Goal: Task Accomplishment & Management: Manage account settings

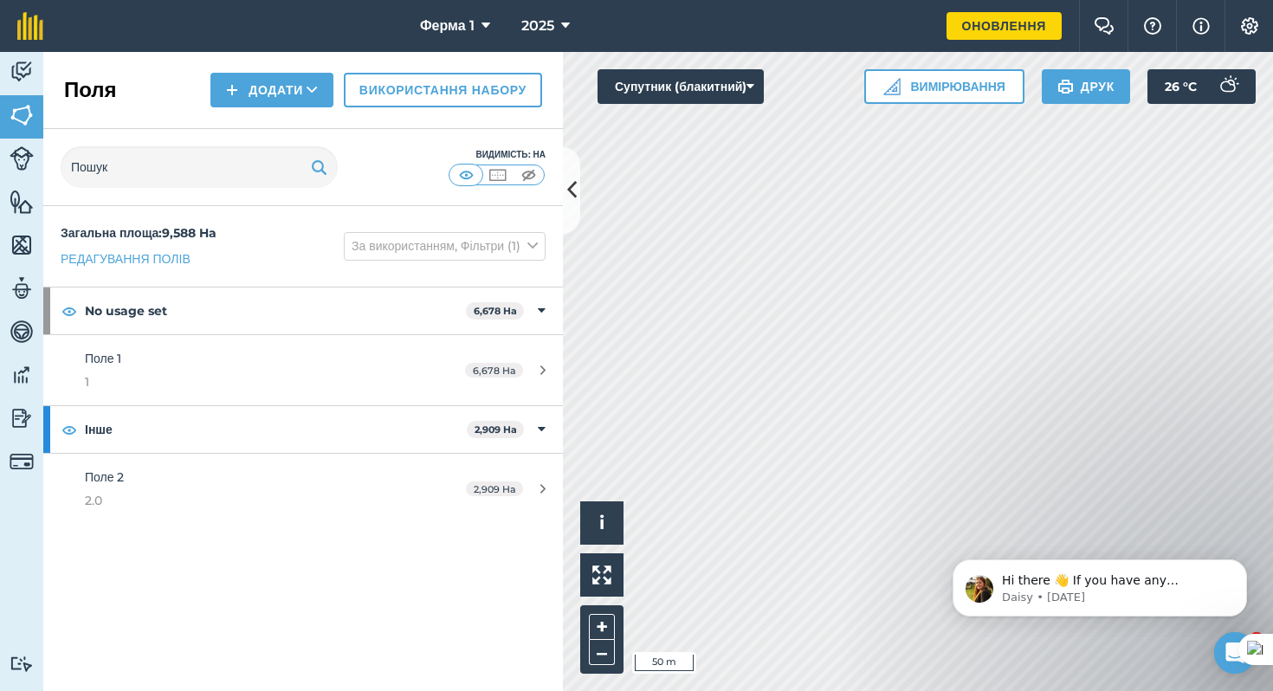
click at [160, 230] on strong "Загальна площа : 9,588 Ha" at bounding box center [139, 233] width 156 height 16
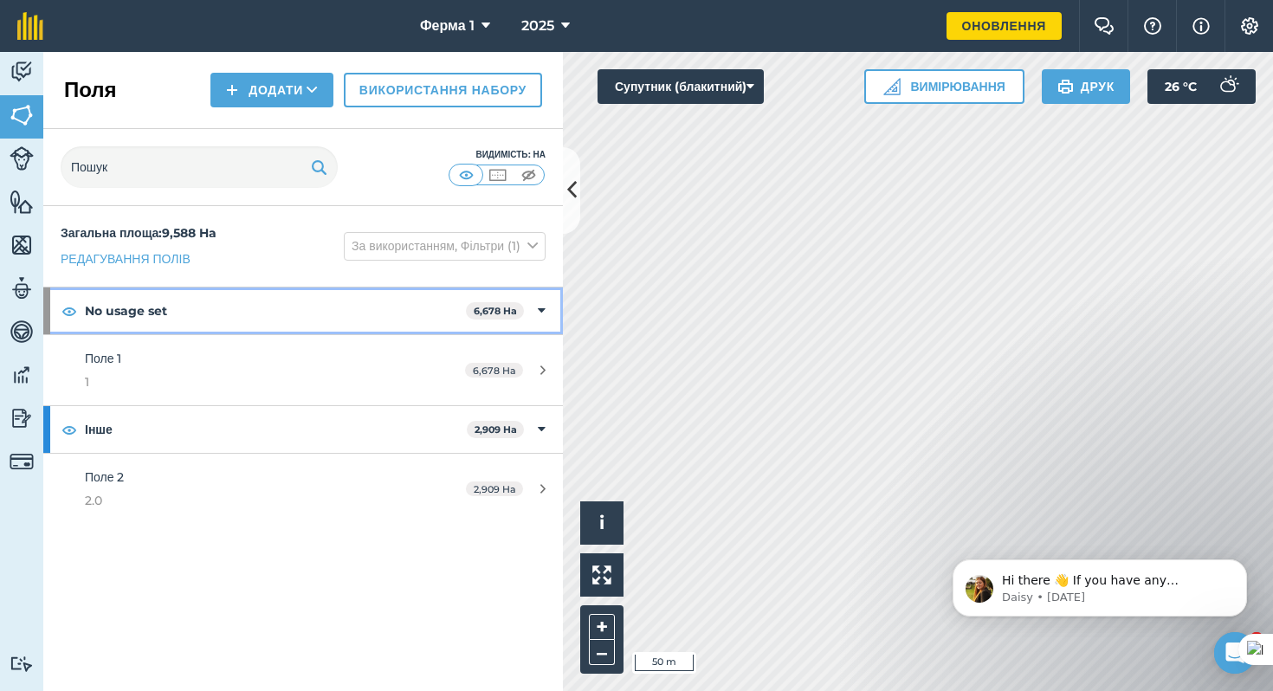
click at [154, 312] on strong "No usage set" at bounding box center [275, 310] width 381 height 47
click at [154, 312] on strong "No usage set" at bounding box center [277, 310] width 384 height 47
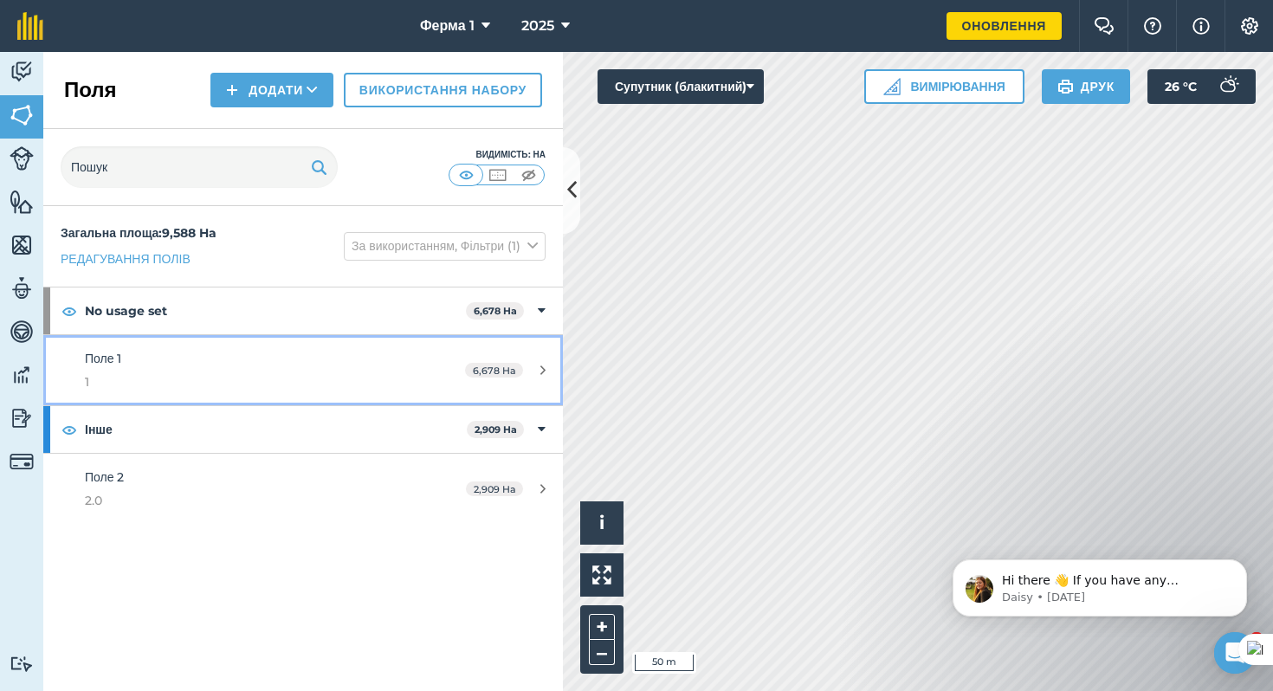
click at [241, 373] on span "1" at bounding box center [248, 381] width 326 height 19
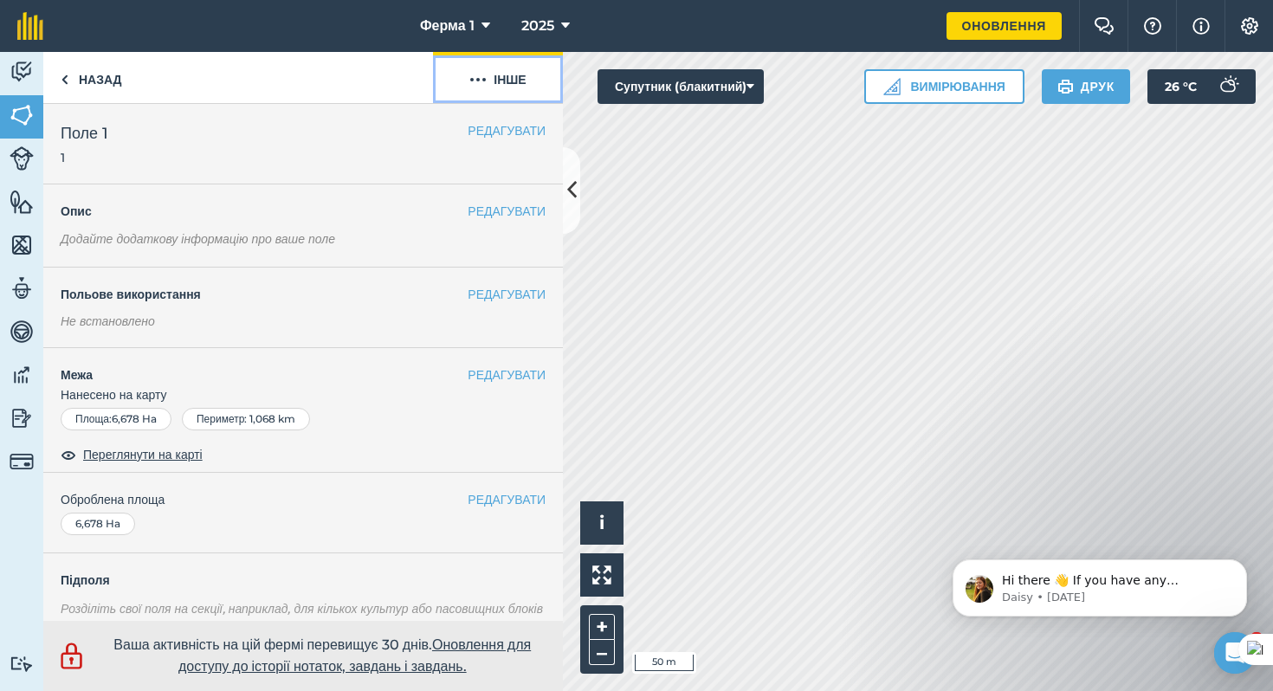
click at [480, 81] on img at bounding box center [477, 79] width 17 height 21
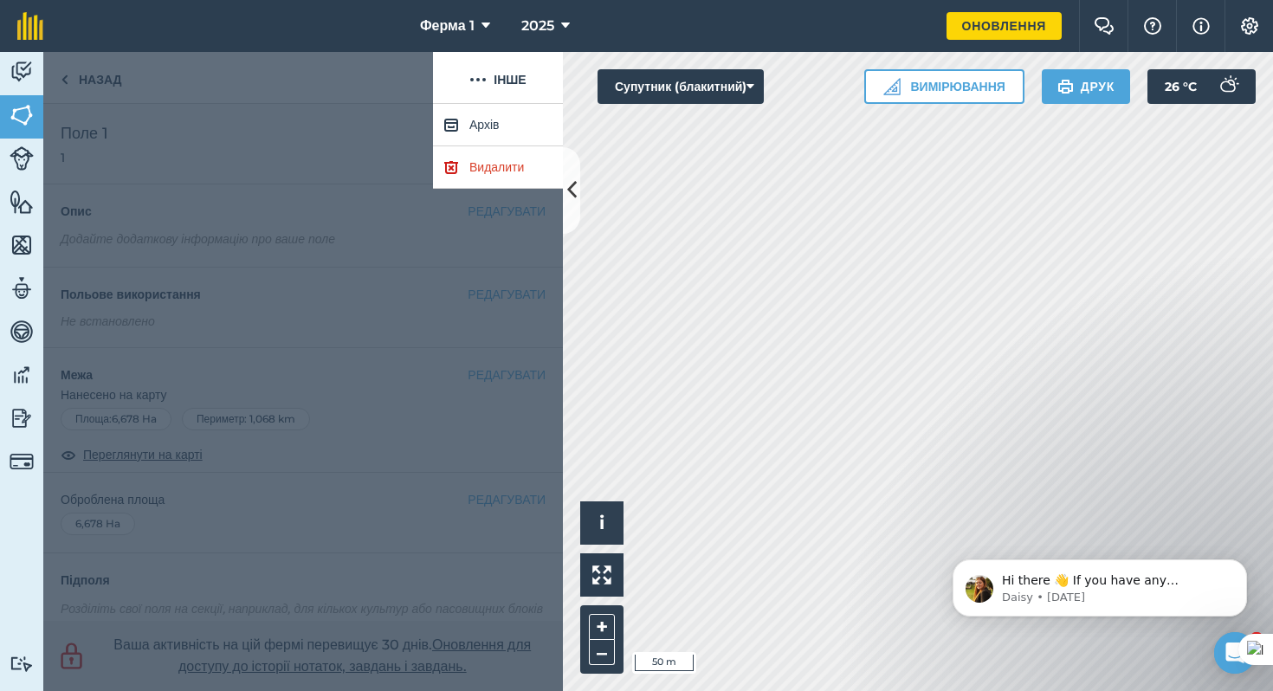
click at [380, 92] on div at bounding box center [238, 78] width 390 height 52
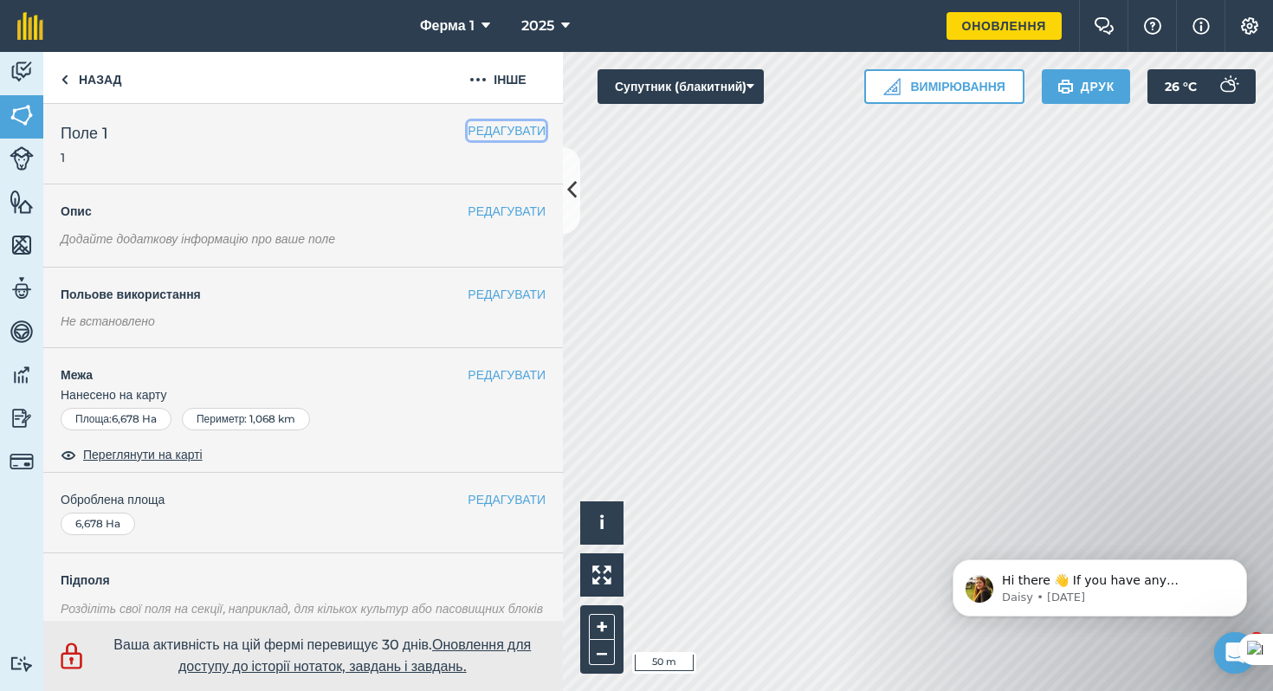
click at [519, 136] on button "РЕДАГУВАТИ" at bounding box center [506, 130] width 78 height 19
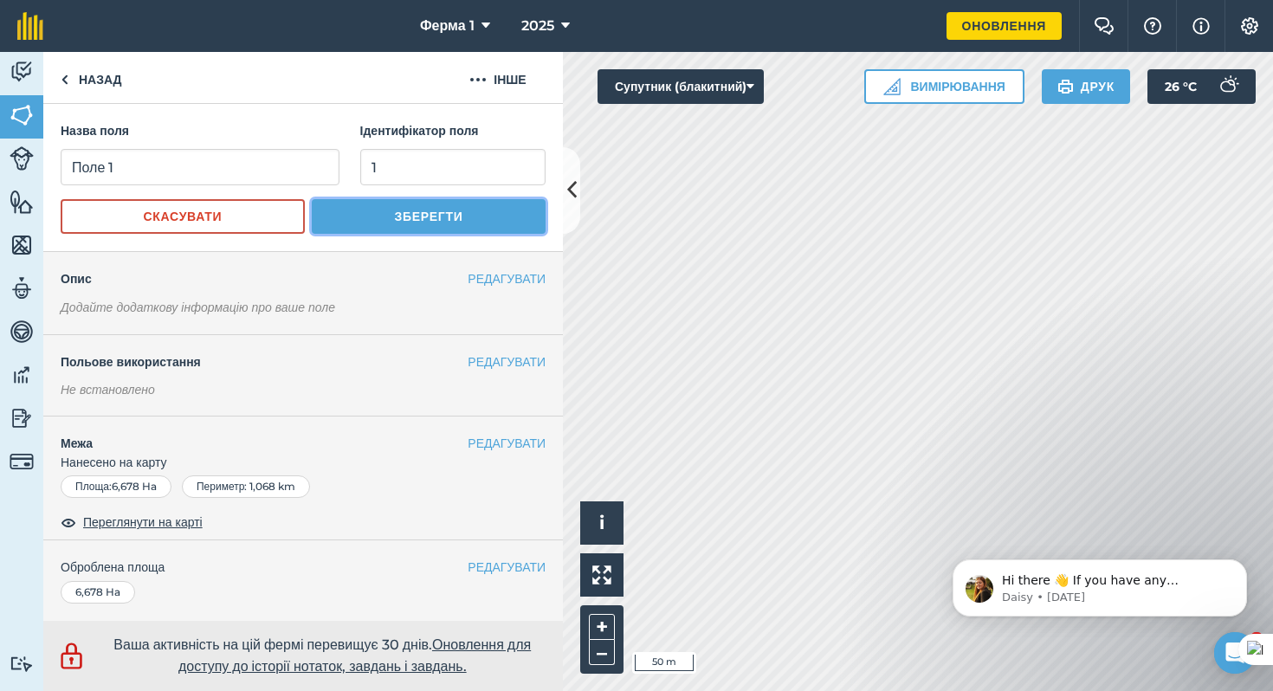
click at [482, 216] on button "Зберегти" at bounding box center [429, 216] width 234 height 35
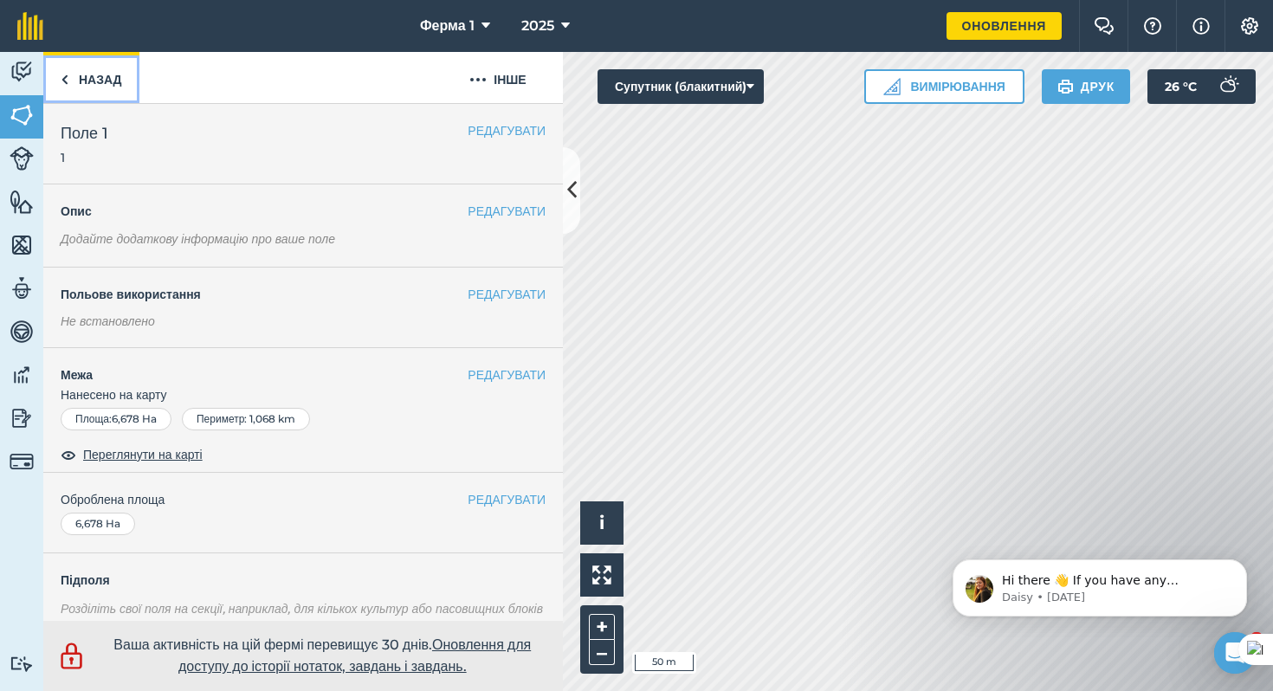
click at [100, 81] on link "Назад" at bounding box center [91, 77] width 96 height 51
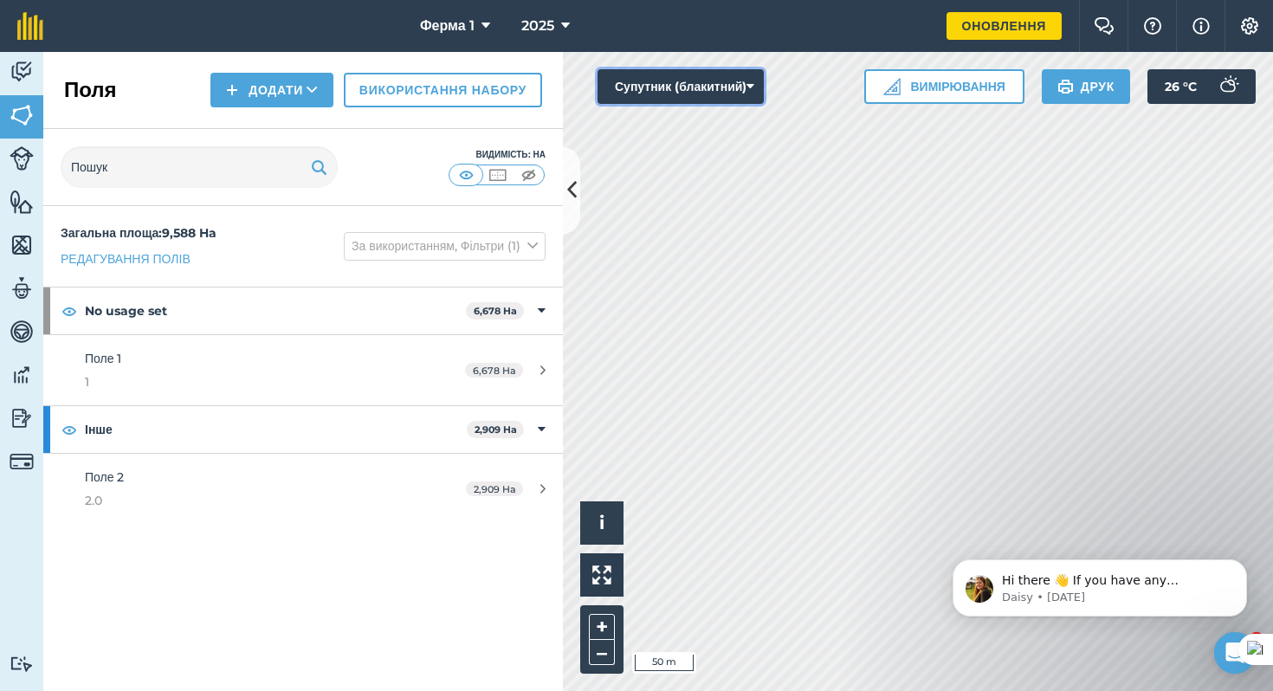
click at [760, 81] on button "Супутник (блакитний)" at bounding box center [680, 86] width 166 height 35
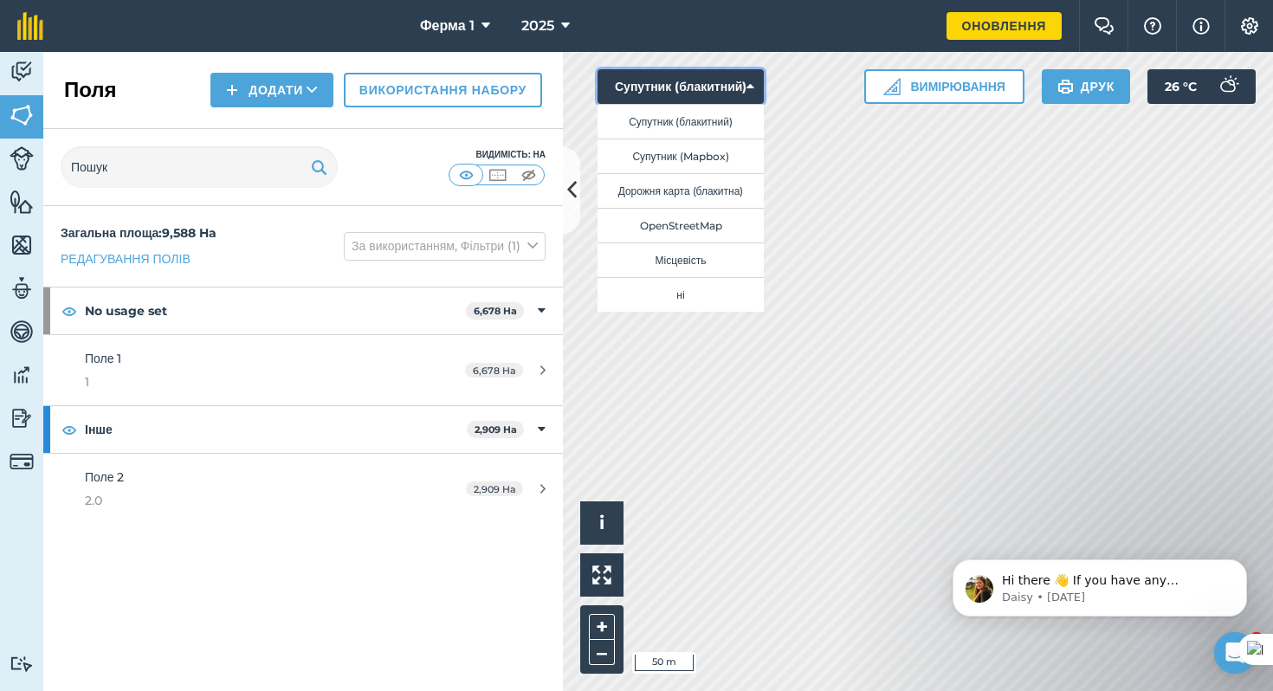
click at [754, 87] on icon at bounding box center [750, 86] width 8 height 17
